Goal: Communication & Community: Participate in discussion

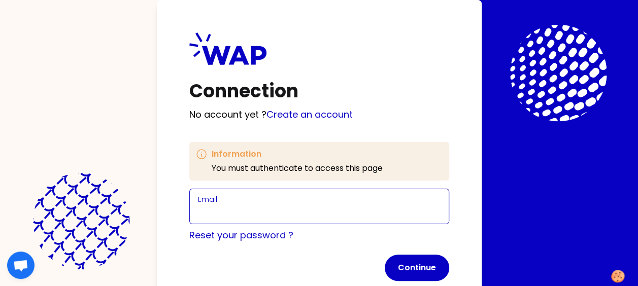
click at [245, 206] on input "Email" at bounding box center [319, 213] width 243 height 14
type input "[PERSON_NAME][EMAIL_ADDRESS][DOMAIN_NAME]"
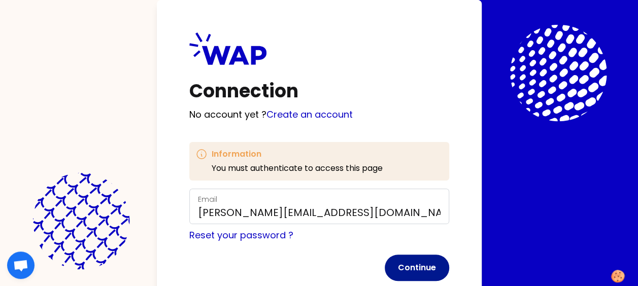
click at [422, 264] on button "Continue" at bounding box center [417, 268] width 64 height 26
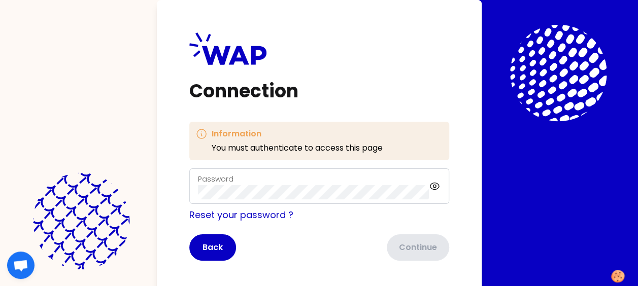
click at [229, 181] on label "Password" at bounding box center [216, 179] width 36 height 10
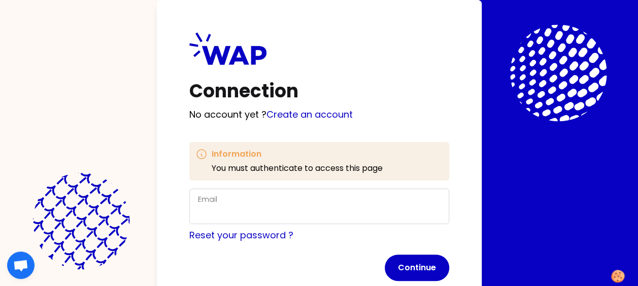
click at [232, 197] on div "Email" at bounding box center [319, 206] width 243 height 26
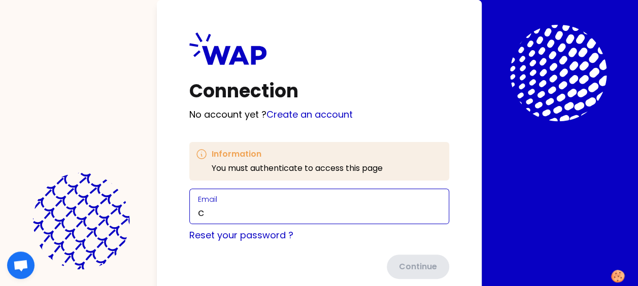
type input "[PERSON_NAME][EMAIL_ADDRESS][DOMAIN_NAME]"
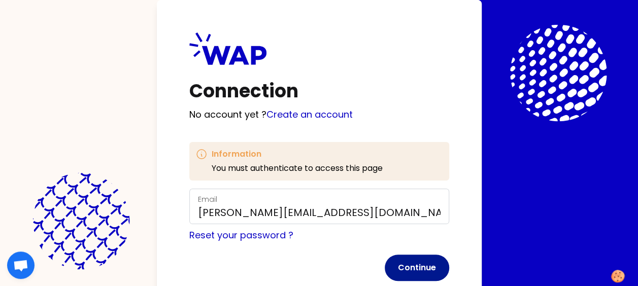
click at [410, 263] on button "Continue" at bounding box center [417, 268] width 64 height 26
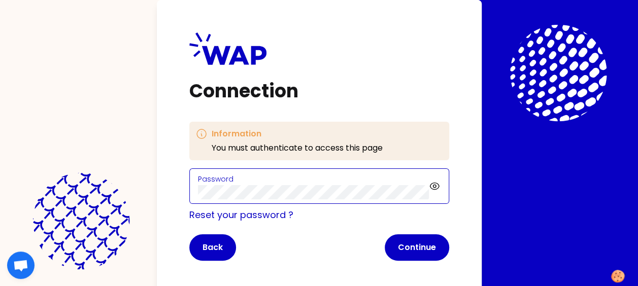
click button "Continue" at bounding box center [417, 248] width 64 height 26
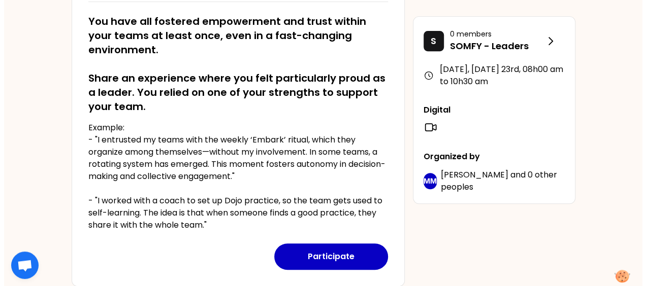
scroll to position [254, 0]
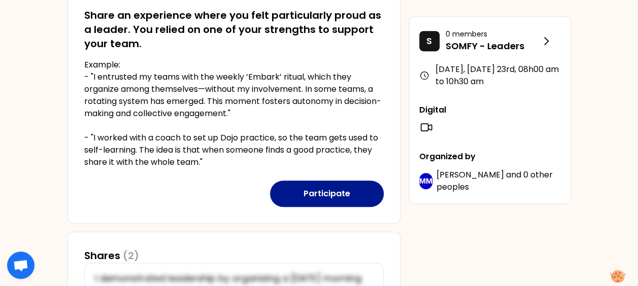
click at [314, 193] on button "Participate" at bounding box center [327, 194] width 114 height 26
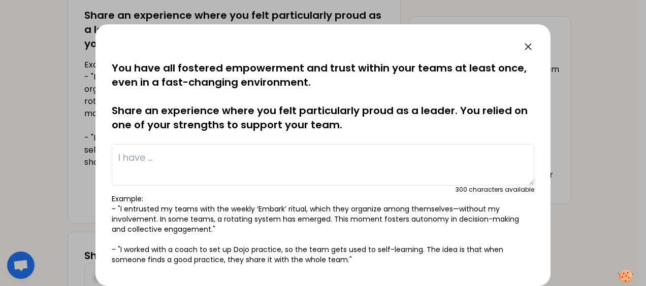
click at [143, 159] on textarea at bounding box center [323, 165] width 422 height 42
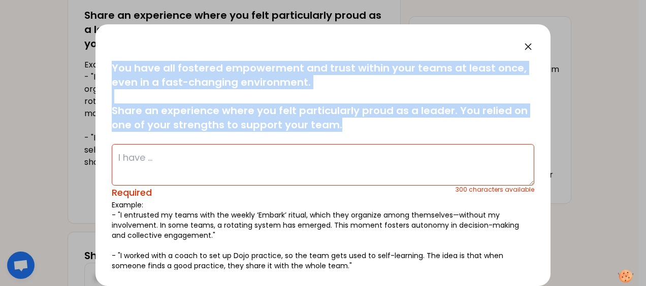
drag, startPoint x: 115, startPoint y: 64, endPoint x: 350, endPoint y: 128, distance: 244.2
click at [350, 128] on p "You have all fostered empowerment and trust within your teams at least once, ev…" at bounding box center [323, 96] width 422 height 71
copy p "You have all fostered empowerment and trust within your teams at least once, ev…"
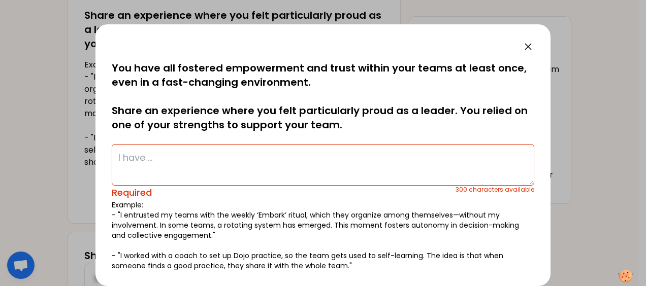
click at [136, 154] on textarea at bounding box center [323, 165] width 422 height 42
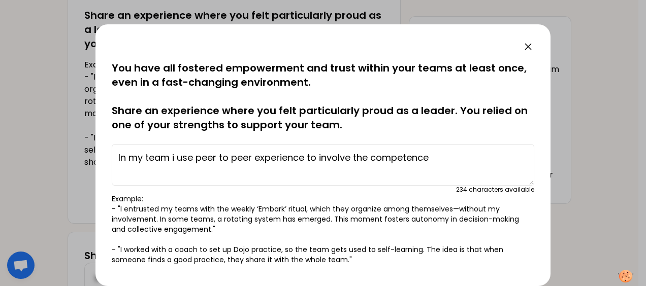
type textarea "In my team i use peer to peer experience to involve the competences"
drag, startPoint x: 438, startPoint y: 157, endPoint x: 112, endPoint y: 171, distance: 326.3
click at [112, 171] on textarea "In my team i use peer to peer experience to involve the competences" at bounding box center [323, 165] width 422 height 42
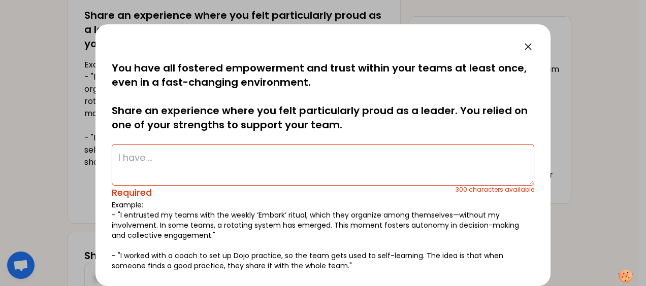
paste textarea "With my team, I use peer-to-peer experience to help employees progress: we work…"
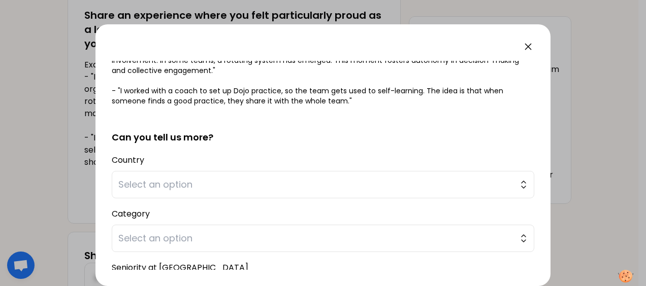
scroll to position [210, 0]
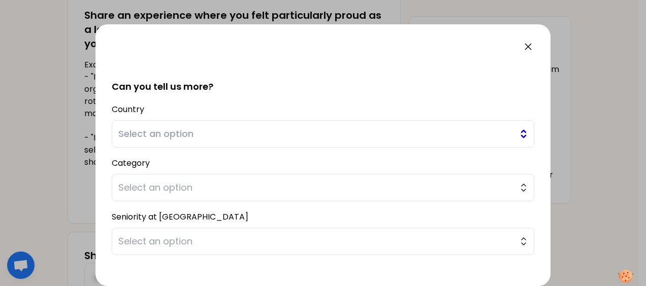
type textarea "With my team, I use peer-to-peer experience to help employees progress: we work…"
click at [177, 134] on span "Select an option" at bounding box center [315, 134] width 395 height 14
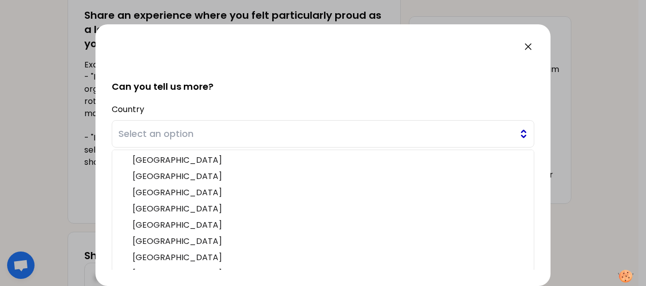
click at [197, 131] on span "Select an option" at bounding box center [315, 134] width 395 height 14
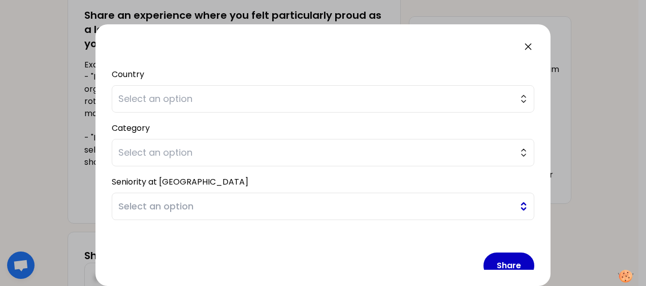
scroll to position [261, 0]
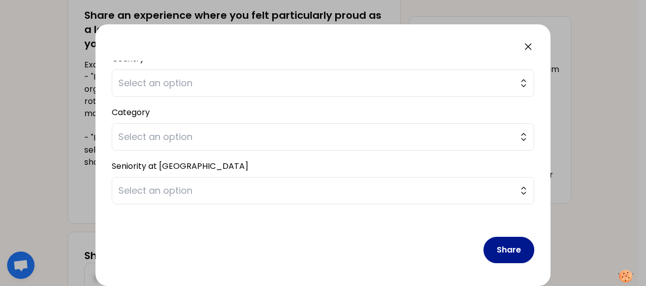
click at [501, 251] on button "Share" at bounding box center [508, 250] width 51 height 26
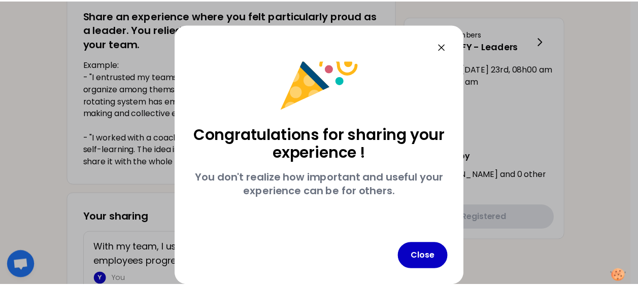
scroll to position [32, 0]
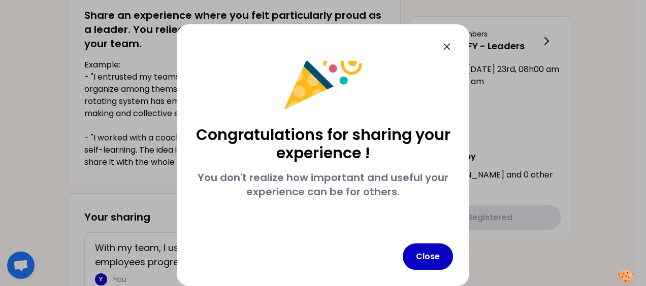
drag, startPoint x: 456, startPoint y: 49, endPoint x: 454, endPoint y: 44, distance: 5.5
click at [457, 49] on div "Congratulations for sharing your experience ! You don't realize how important a…" at bounding box center [323, 155] width 292 height 262
click at [450, 42] on icon at bounding box center [447, 47] width 12 height 12
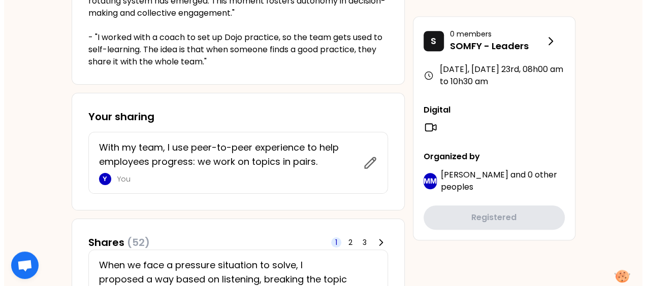
scroll to position [355, 0]
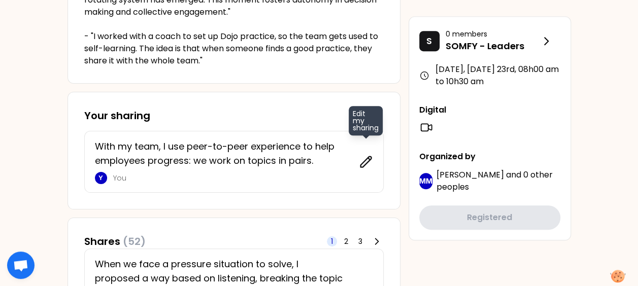
click at [371, 159] on icon at bounding box center [366, 162] width 14 height 14
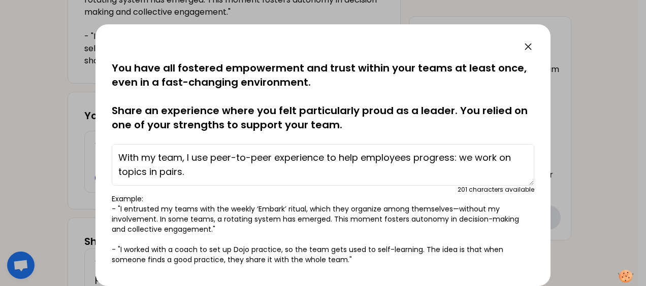
click at [210, 175] on textarea "With my team, I use peer-to-peer experience to help employees progress: we work…" at bounding box center [323, 165] width 422 height 42
paste textarea "All people acquired new skills."
click at [229, 173] on textarea "With my team, I use peer-to-peer experience to help employees progress: we work…" at bounding box center [323, 165] width 422 height 42
type textarea "With my team, I use peer-to-peer experience to help employees progress: we work…"
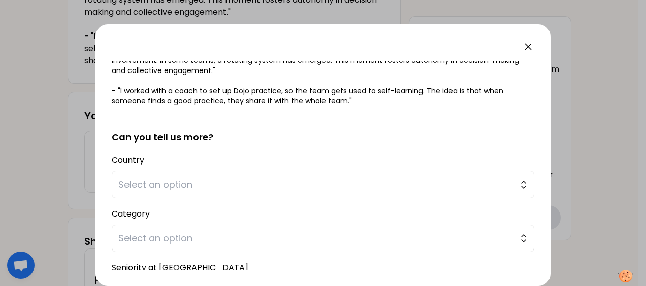
scroll to position [261, 0]
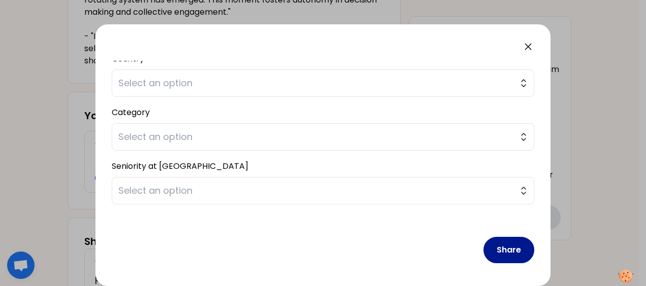
click at [492, 254] on button "Share" at bounding box center [508, 250] width 51 height 26
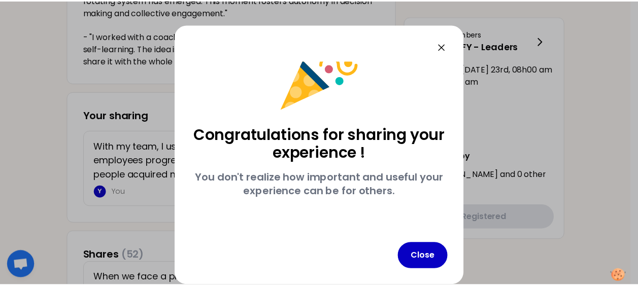
scroll to position [32, 0]
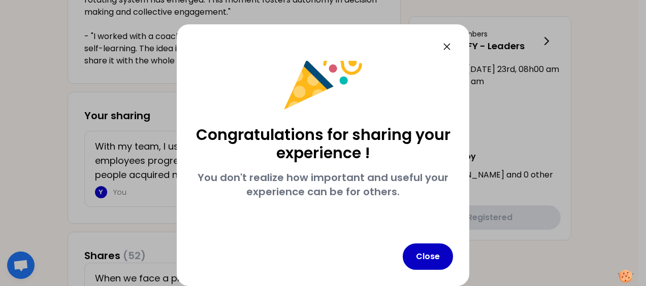
click at [452, 44] on icon at bounding box center [447, 47] width 12 height 12
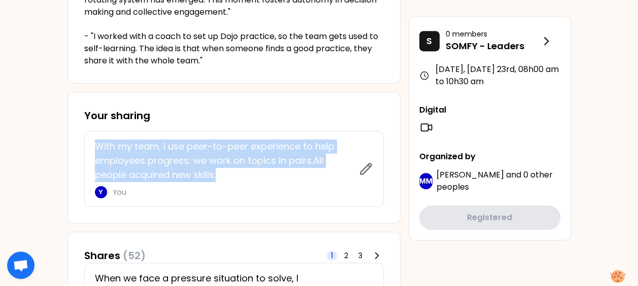
drag, startPoint x: 95, startPoint y: 144, endPoint x: 219, endPoint y: 179, distance: 128.3
click at [219, 179] on p "With my team, I use peer-to-peer experience to help employees progress: we work…" at bounding box center [224, 161] width 258 height 43
copy p "With my team, I use peer-to-peer experience to help employees progress: we work…"
